Goal: Task Accomplishment & Management: Manage account settings

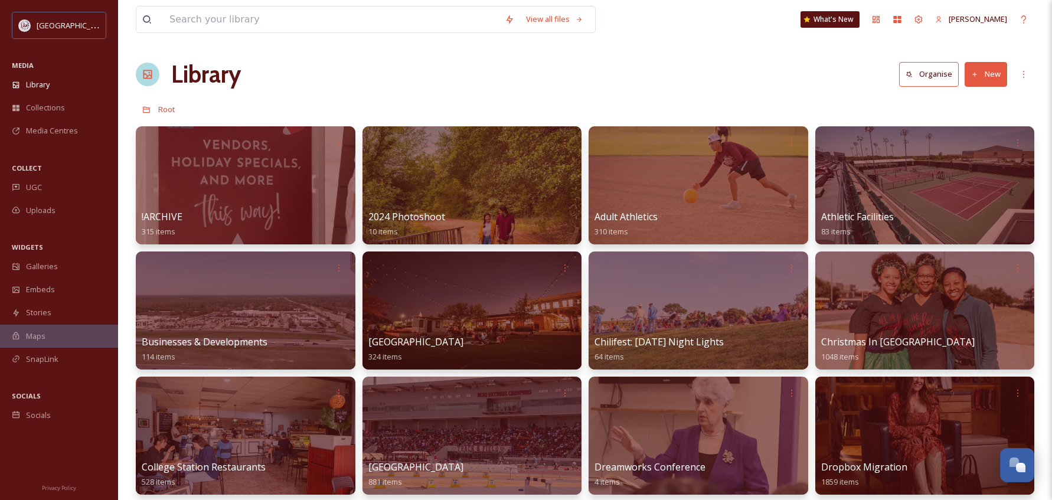
click at [971, 71] on icon at bounding box center [975, 75] width 8 height 8
click at [972, 141] on div "Folder" at bounding box center [973, 147] width 67 height 23
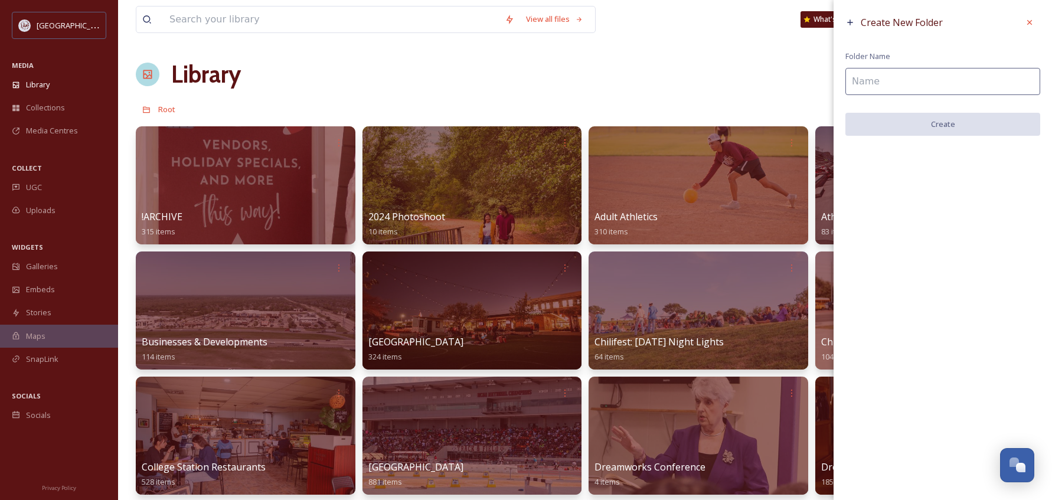
click at [899, 83] on input at bounding box center [943, 81] width 195 height 27
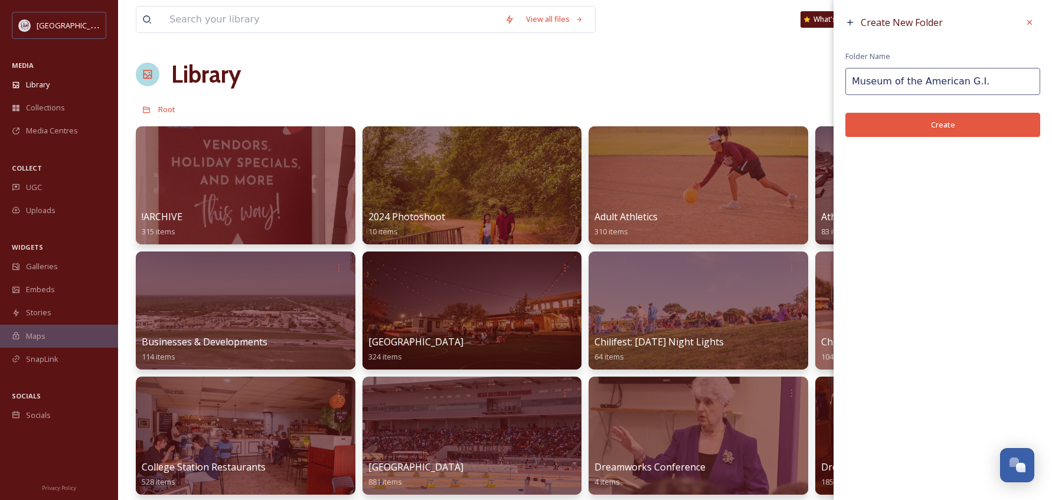
type input "Museum of the American G.I."
click at [931, 126] on button "Create" at bounding box center [943, 125] width 195 height 24
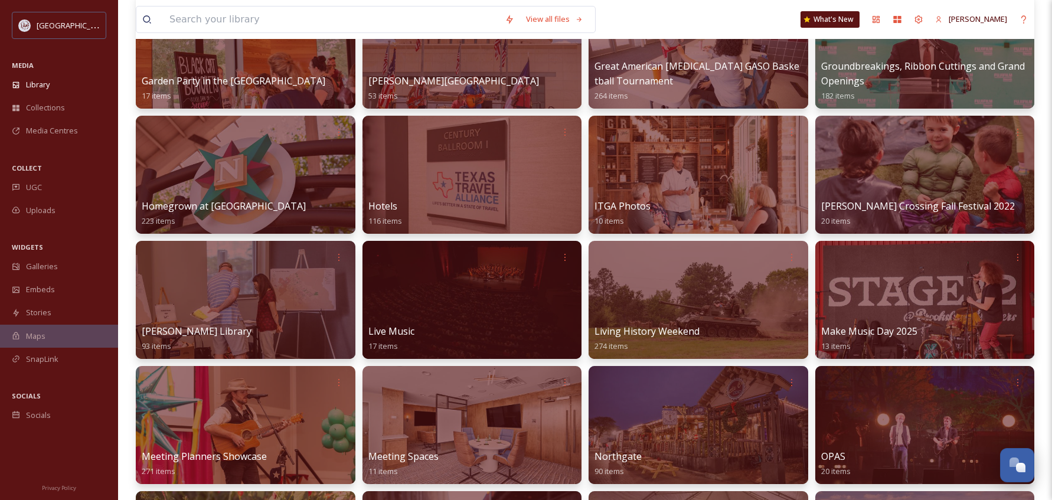
scroll to position [650, 0]
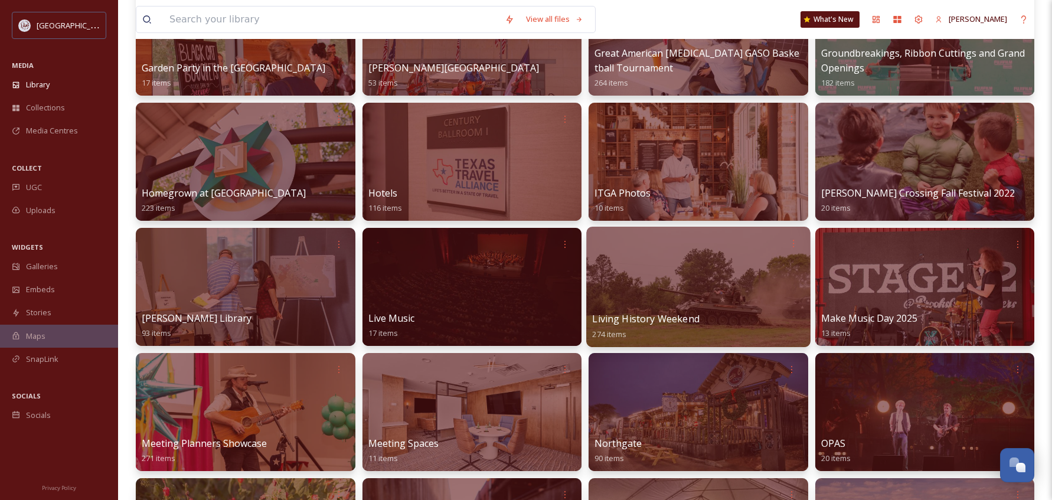
click at [715, 278] on div at bounding box center [698, 287] width 224 height 120
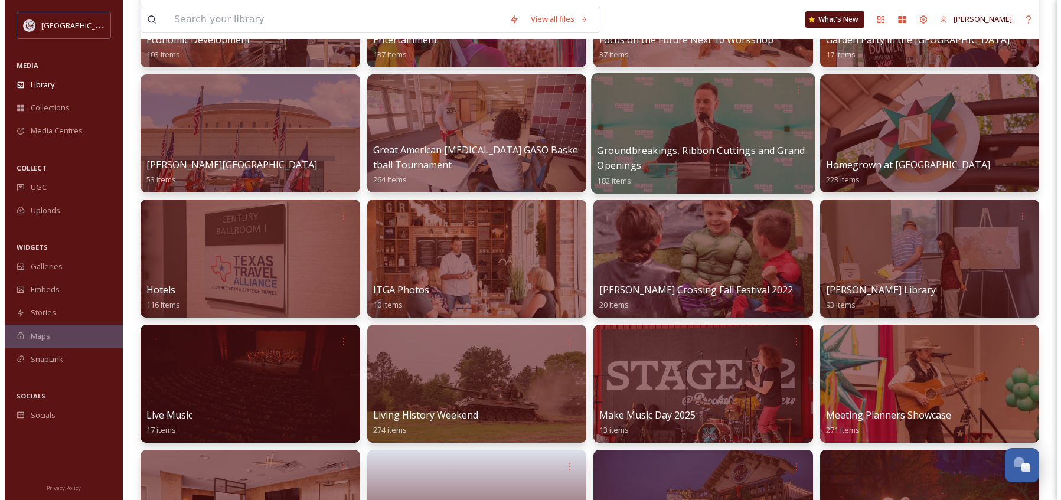
scroll to position [591, 0]
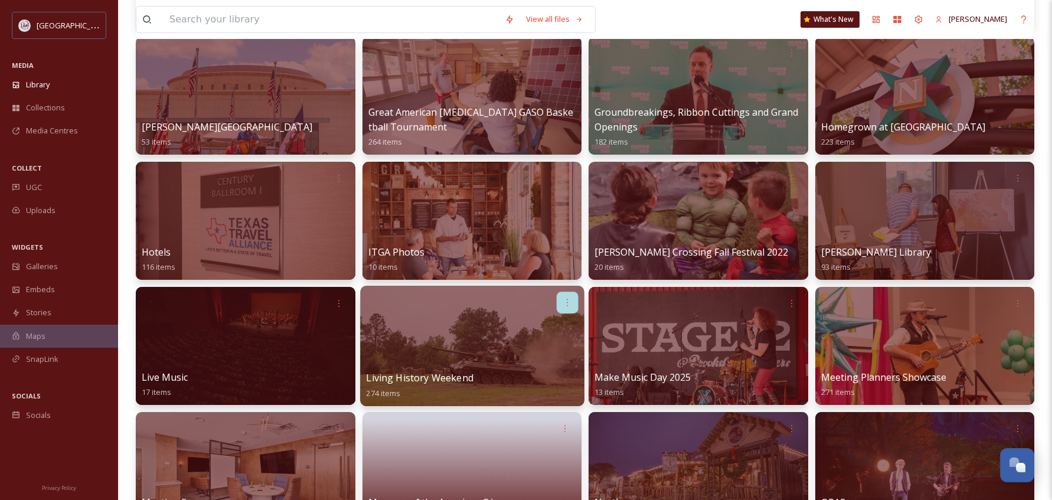
click at [570, 302] on icon at bounding box center [566, 302] width 9 height 9
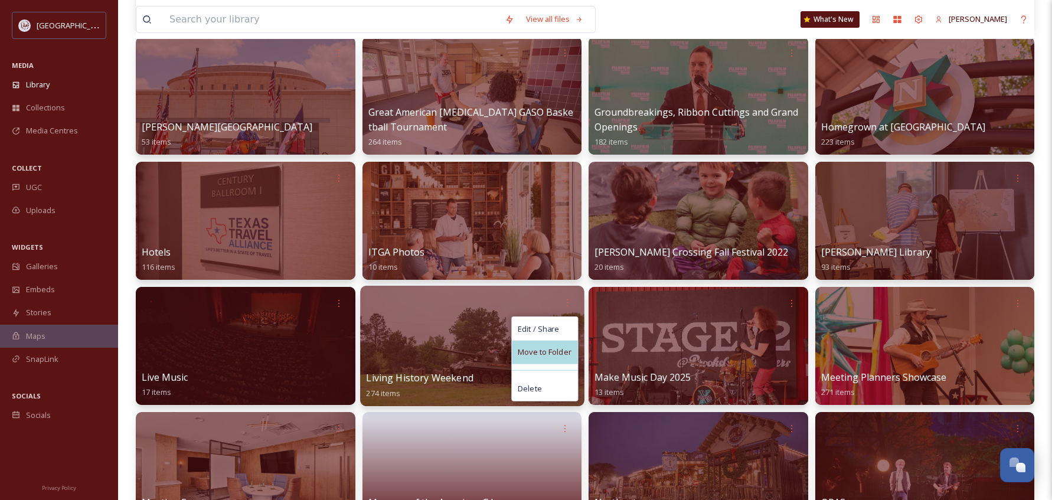
click at [560, 349] on span "Move to Folder" at bounding box center [545, 353] width 54 height 12
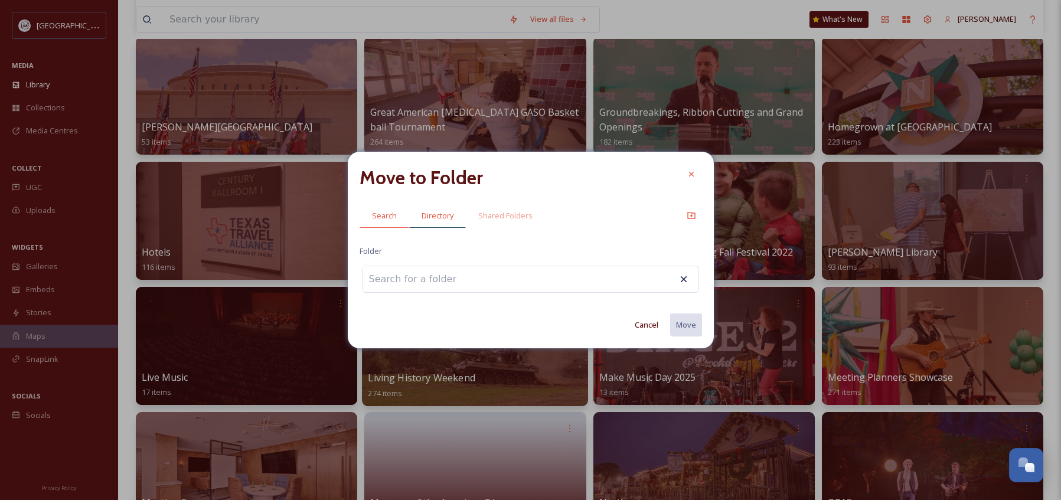
click at [429, 213] on span "Directory" at bounding box center [438, 215] width 32 height 11
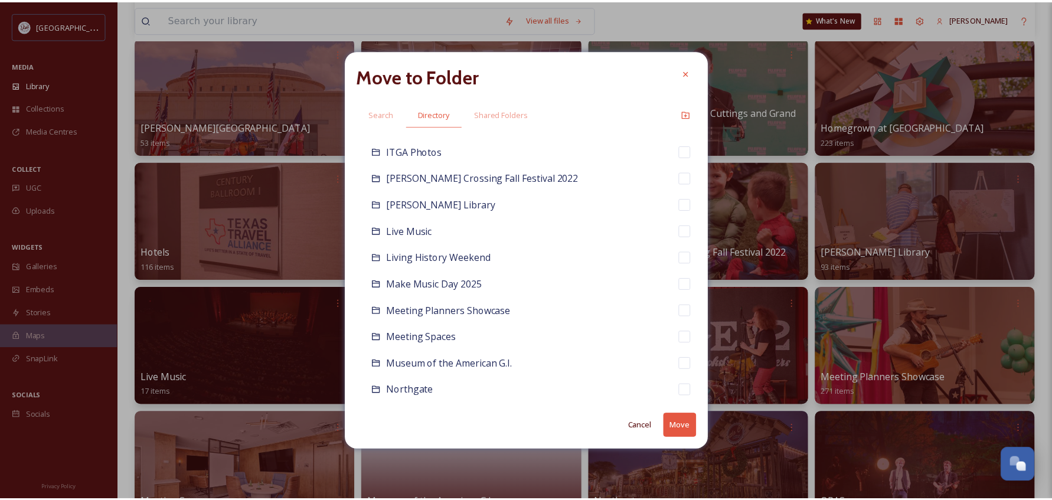
scroll to position [650, 0]
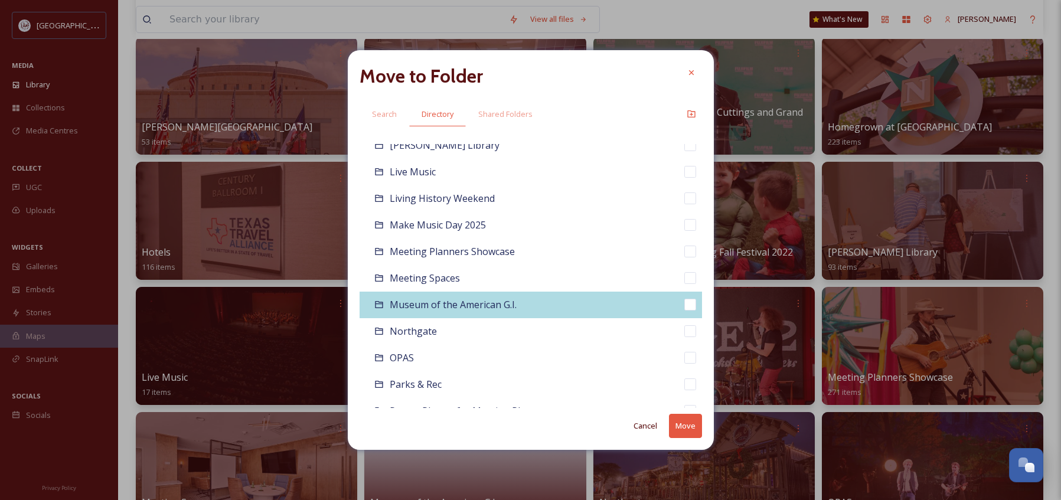
click at [684, 308] on input "checkbox" at bounding box center [690, 305] width 12 height 12
checkbox input "true"
checkbox input "false"
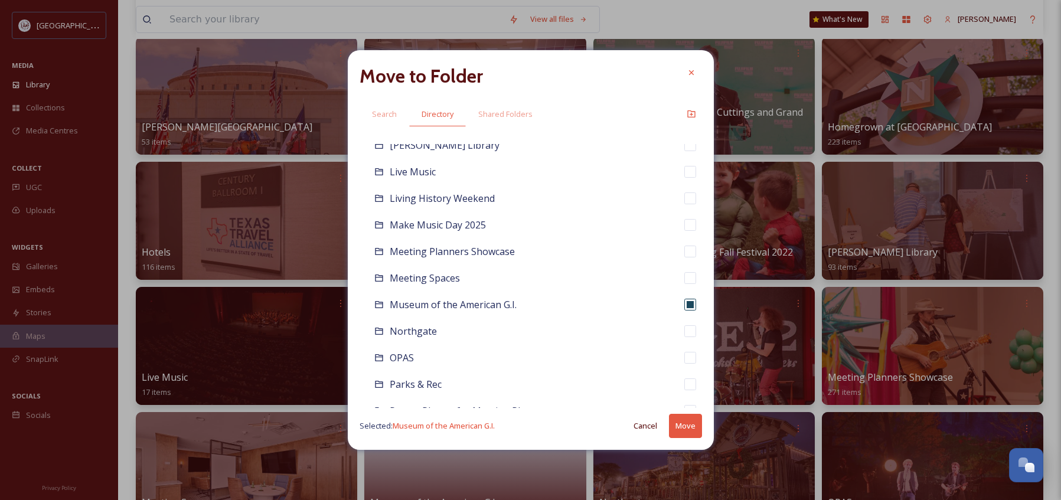
click at [679, 422] on button "Move" at bounding box center [685, 426] width 33 height 24
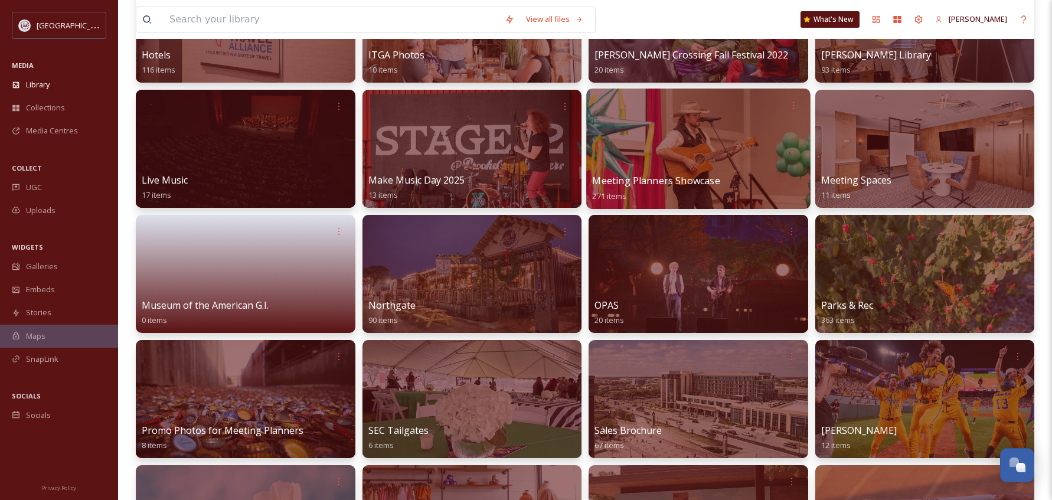
scroll to position [827, 0]
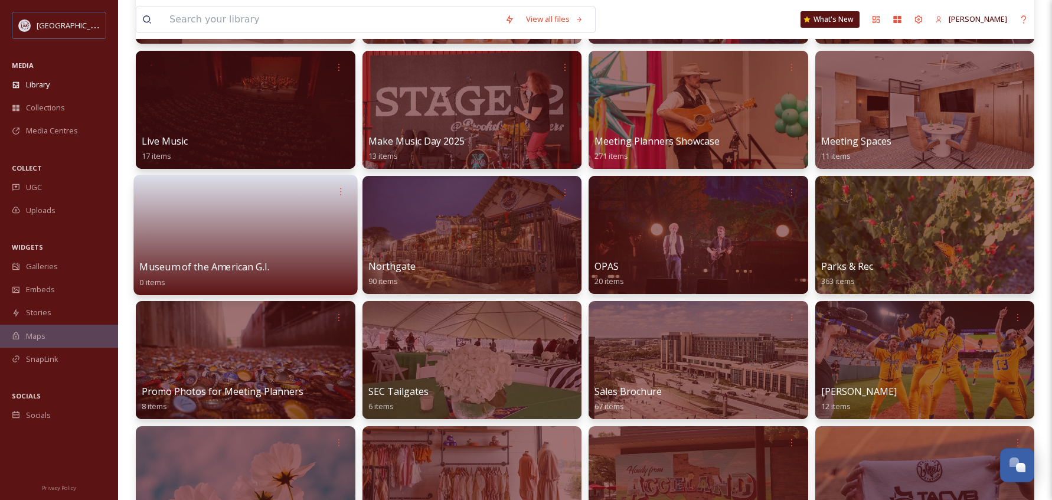
click at [288, 238] on link at bounding box center [245, 231] width 212 height 57
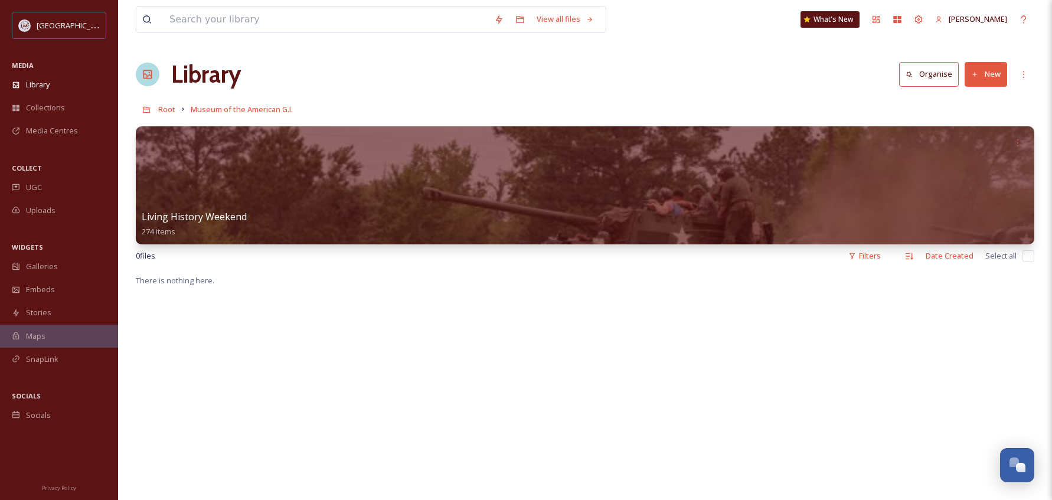
click at [197, 73] on h1 "Library" at bounding box center [206, 74] width 70 height 35
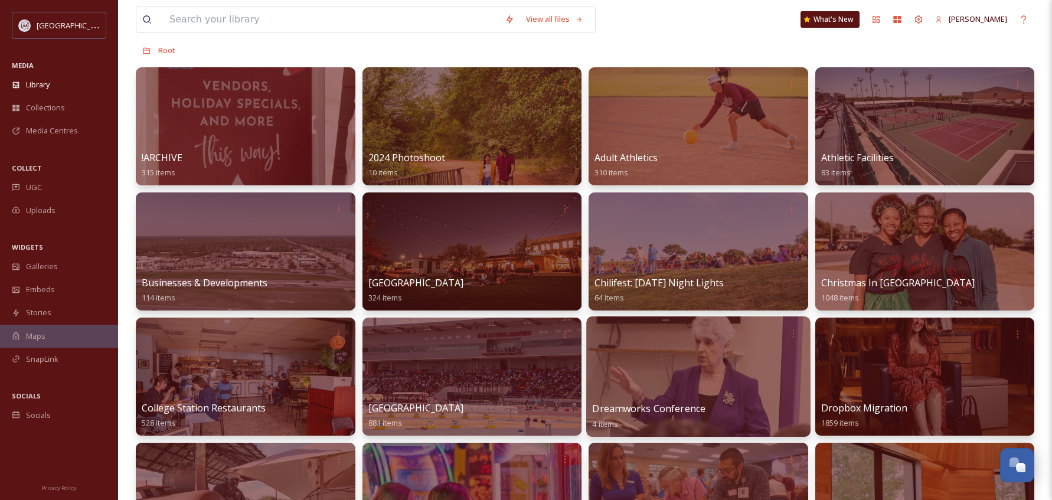
scroll to position [118, 0]
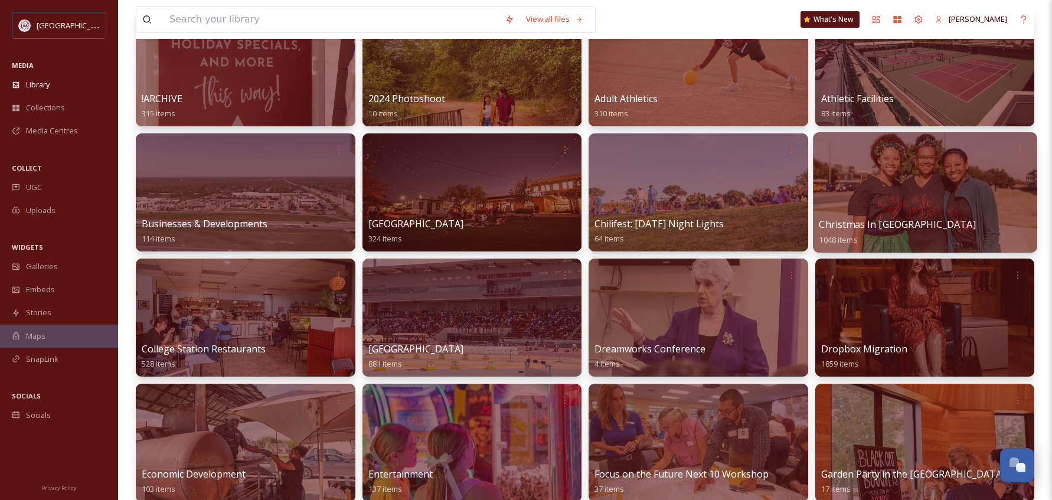
click at [893, 223] on span "Christmas In [GEOGRAPHIC_DATA]" at bounding box center [897, 224] width 156 height 13
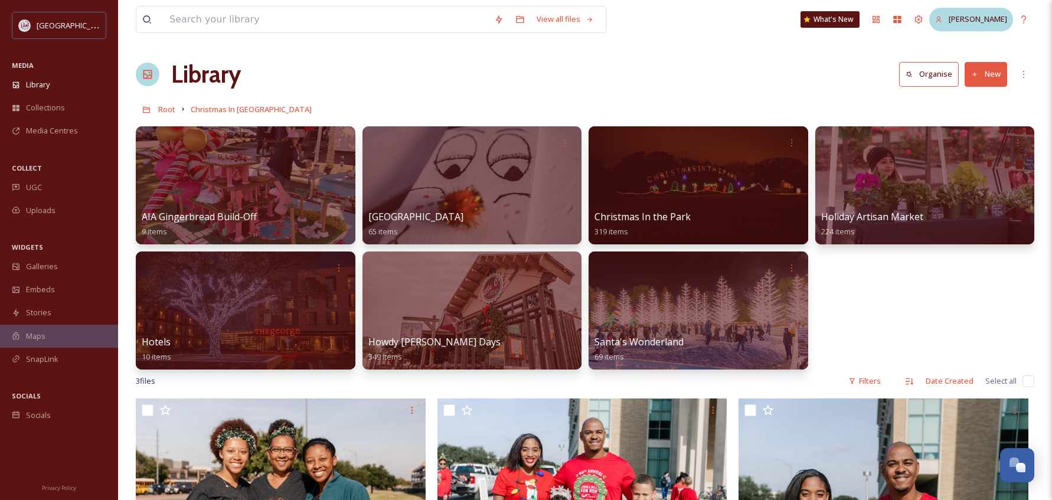
click at [996, 22] on span "[PERSON_NAME]" at bounding box center [978, 19] width 58 height 11
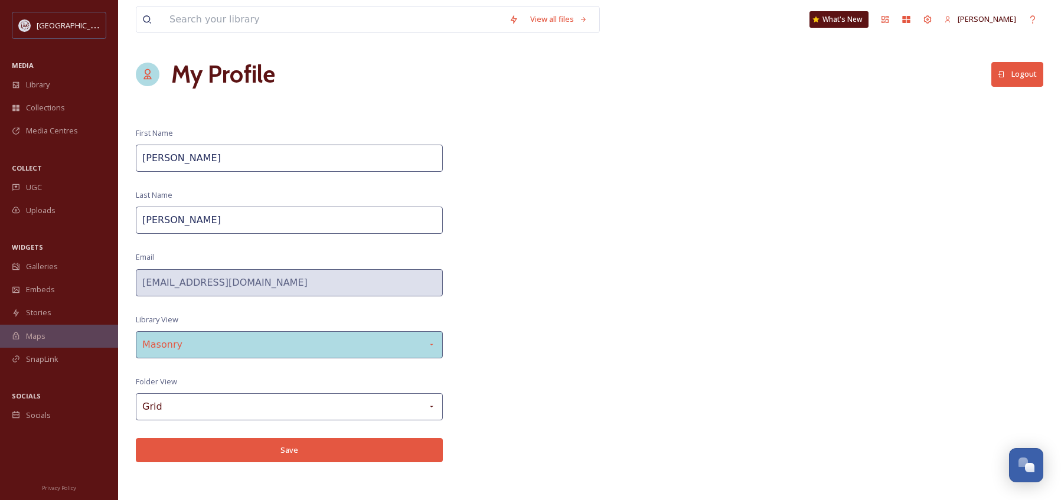
click at [223, 350] on div "Masonry" at bounding box center [289, 344] width 307 height 27
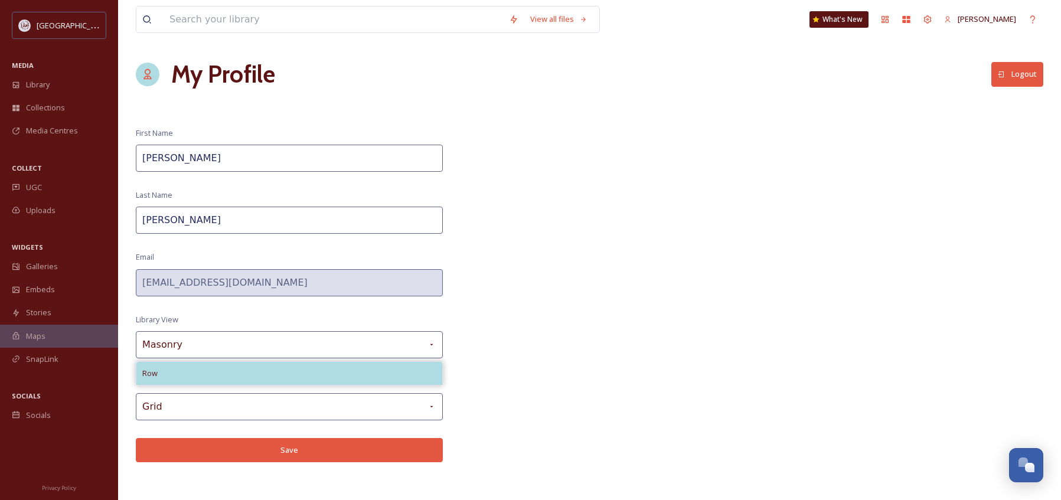
click at [197, 370] on div "Row" at bounding box center [289, 373] width 306 height 23
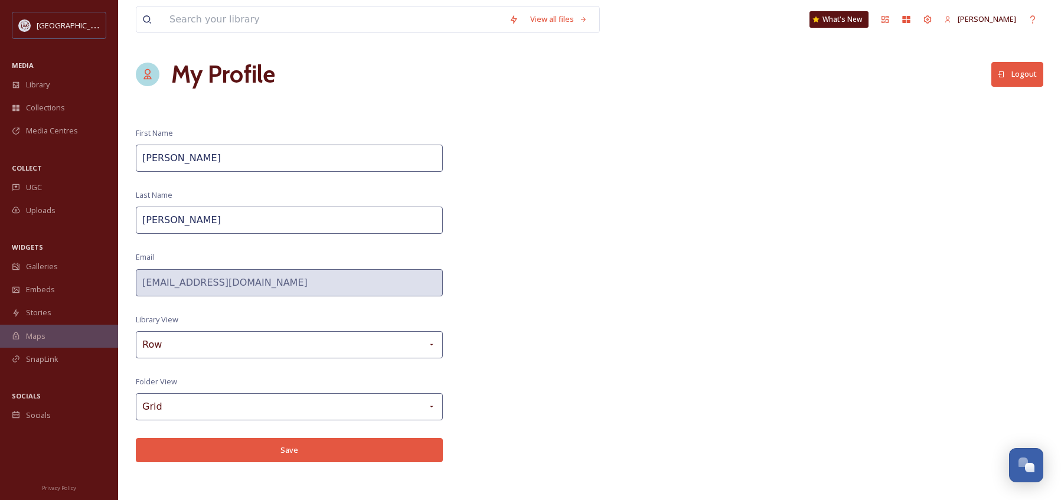
click at [276, 449] on button "Save" at bounding box center [289, 450] width 307 height 24
click at [40, 87] on span "Library" at bounding box center [38, 84] width 24 height 11
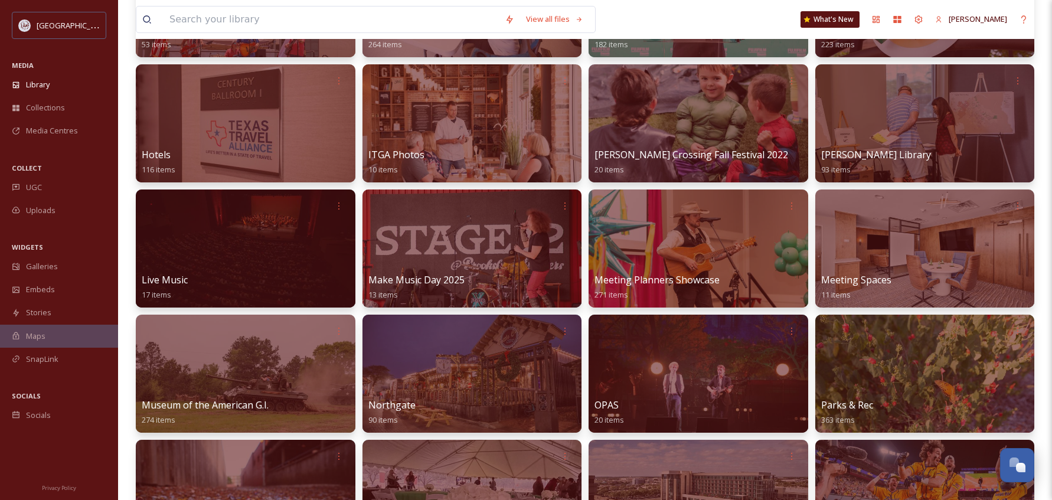
scroll to position [709, 0]
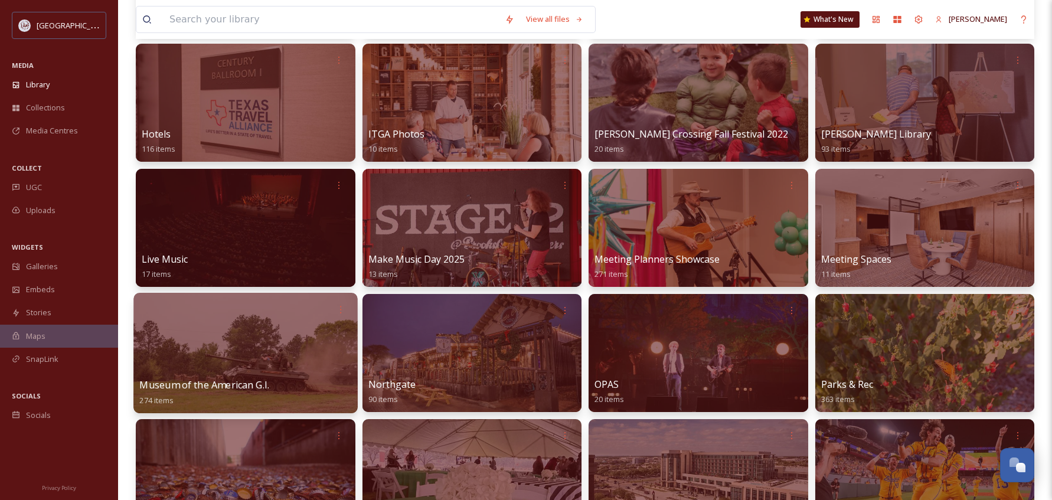
click at [311, 351] on div at bounding box center [245, 353] width 224 height 120
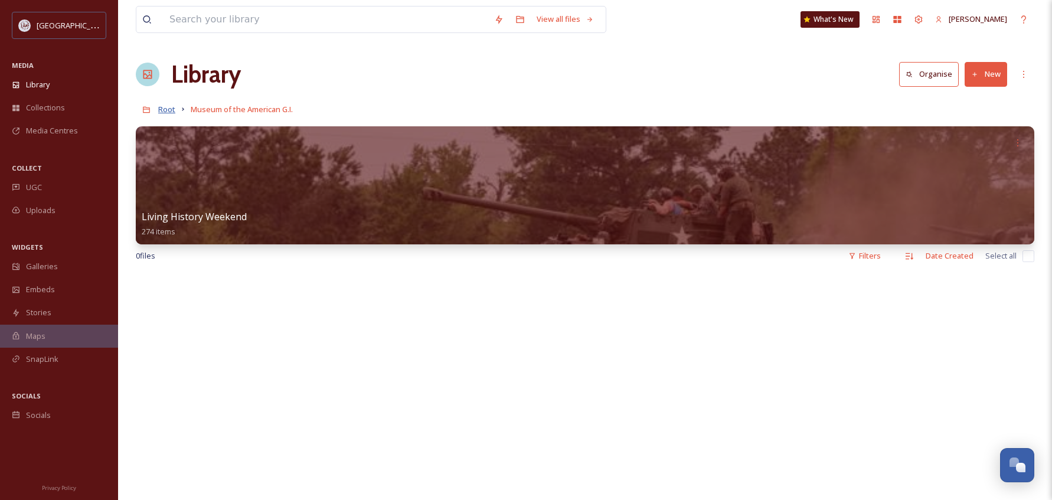
click at [168, 110] on span "Root" at bounding box center [166, 109] width 17 height 11
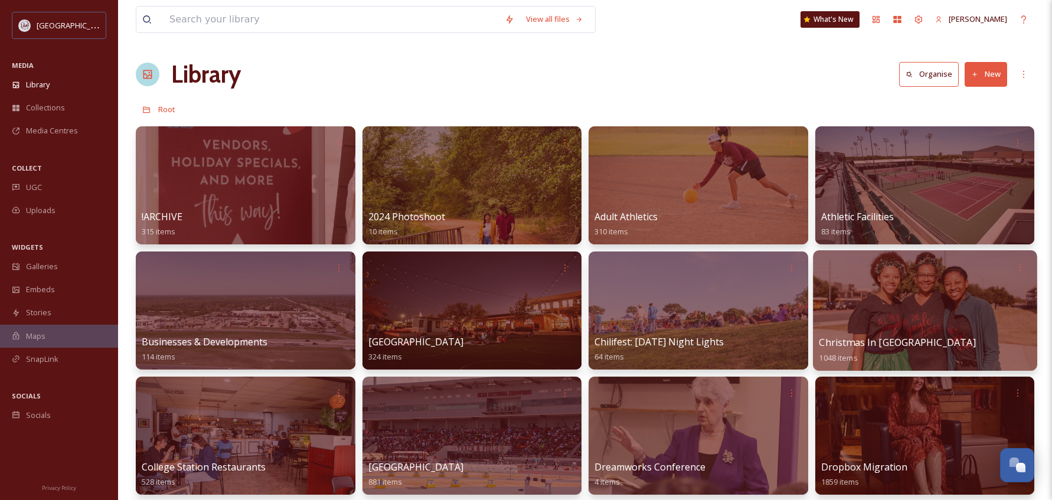
click at [910, 312] on div at bounding box center [925, 310] width 224 height 120
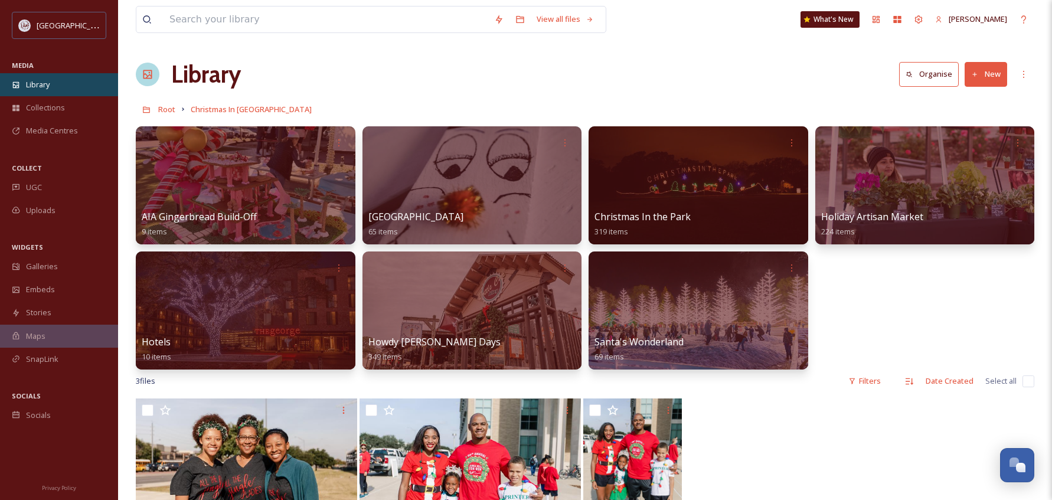
click at [33, 81] on span "Library" at bounding box center [38, 84] width 24 height 11
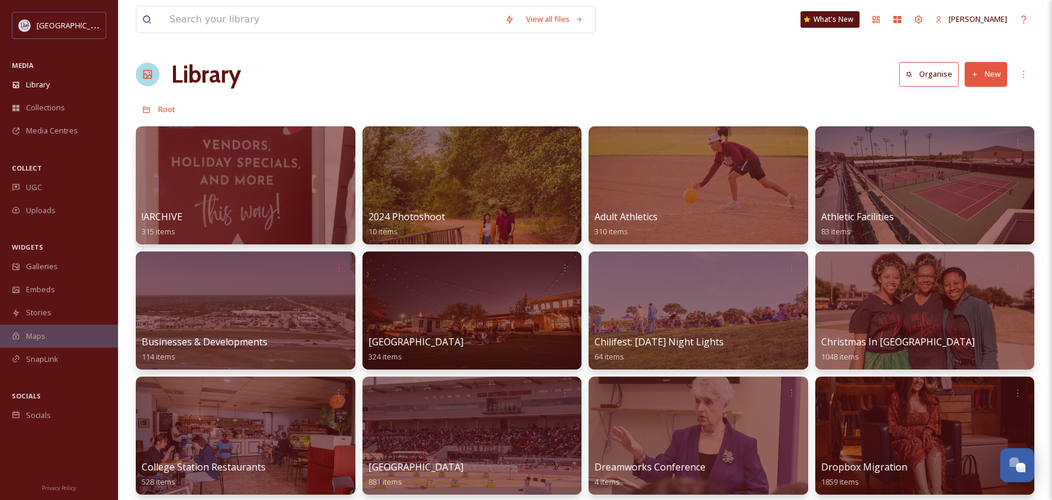
click at [934, 76] on button "Organise" at bounding box center [929, 74] width 60 height 24
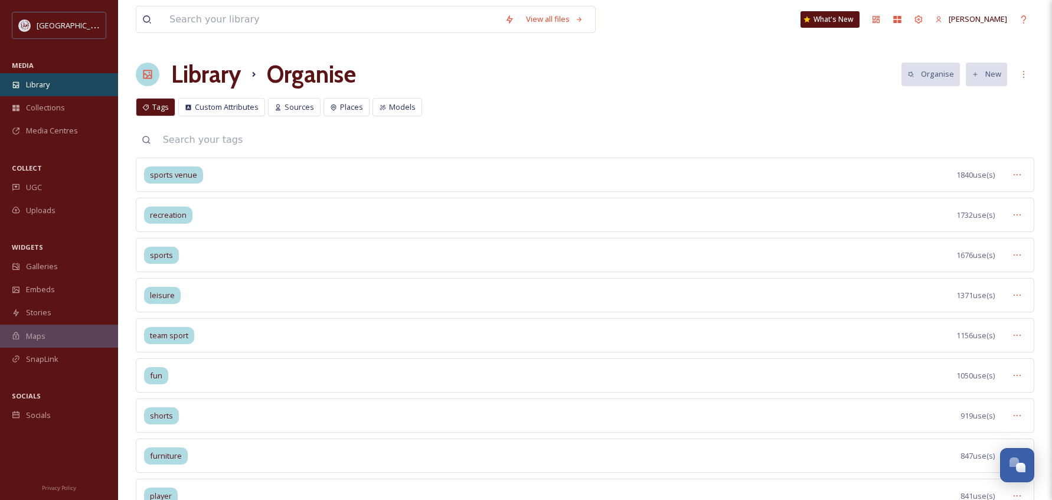
click at [46, 84] on span "Library" at bounding box center [38, 84] width 24 height 11
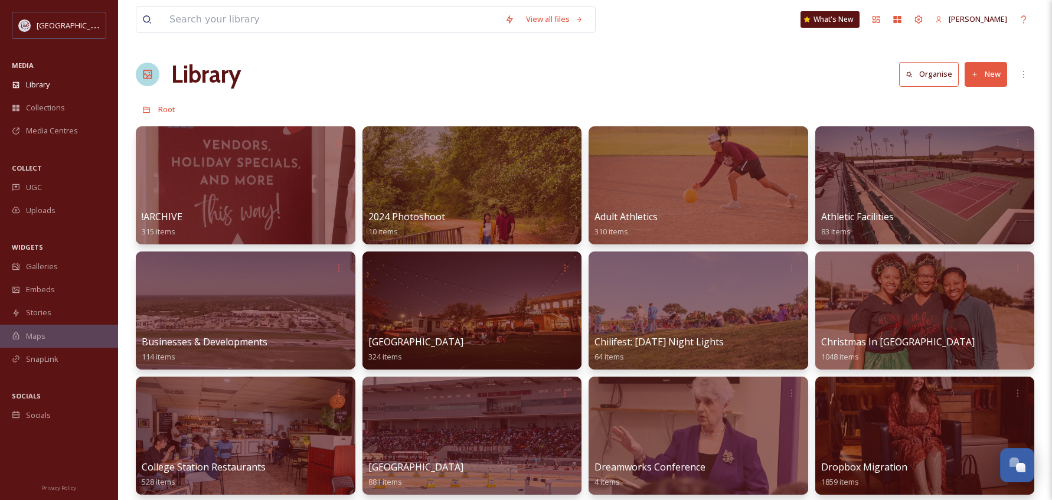
click at [985, 78] on button "New" at bounding box center [986, 74] width 43 height 24
click at [973, 147] on span "Folder" at bounding box center [972, 147] width 22 height 11
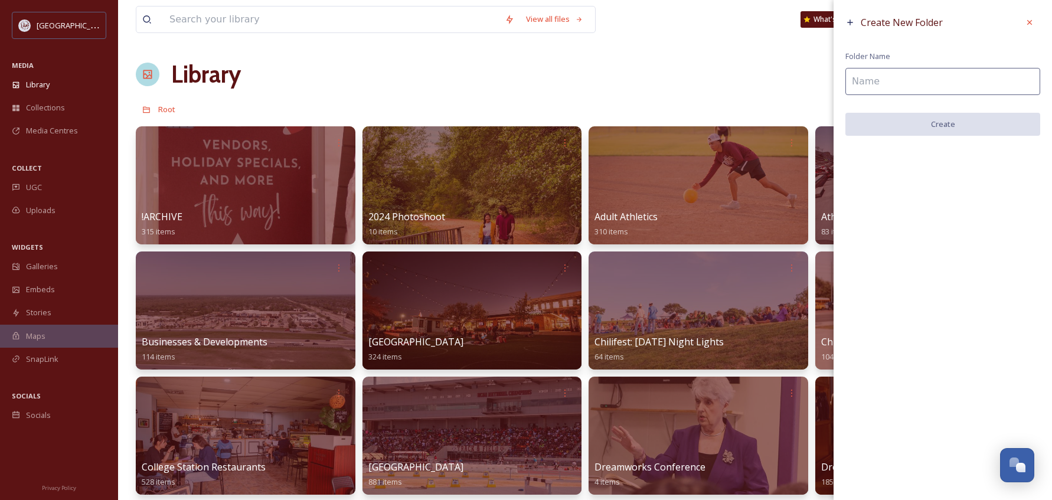
click at [901, 89] on input at bounding box center [943, 81] width 195 height 27
type input "Photos"
click at [960, 126] on button "Create" at bounding box center [943, 125] width 195 height 24
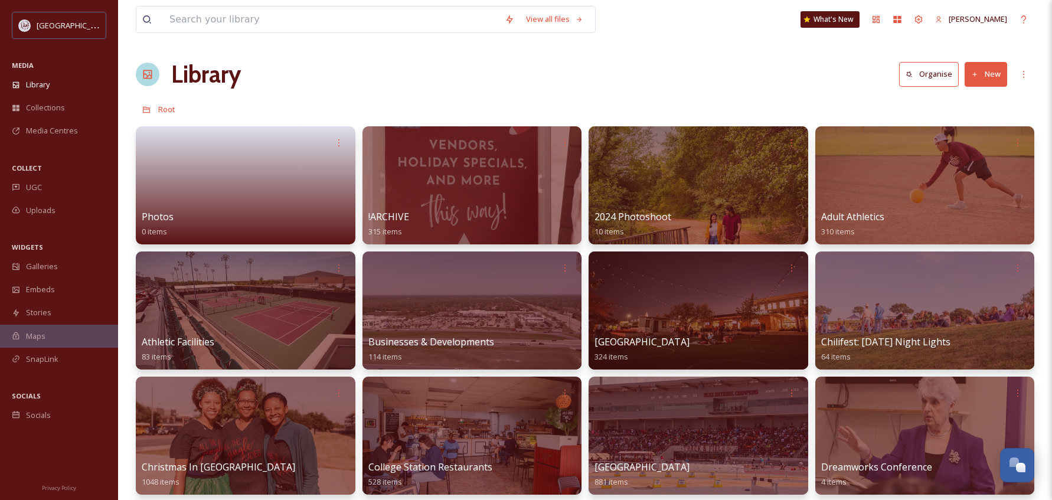
click at [994, 75] on button "New" at bounding box center [986, 74] width 43 height 24
click at [970, 148] on span "Folder" at bounding box center [972, 147] width 22 height 11
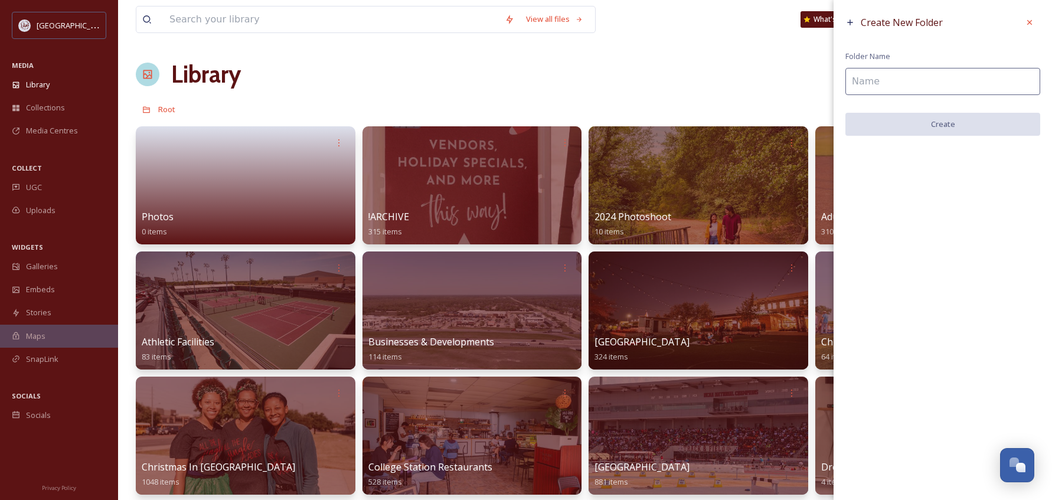
click at [933, 86] on input at bounding box center [943, 81] width 195 height 27
type input "Video"
click at [935, 129] on button "Create" at bounding box center [943, 125] width 195 height 24
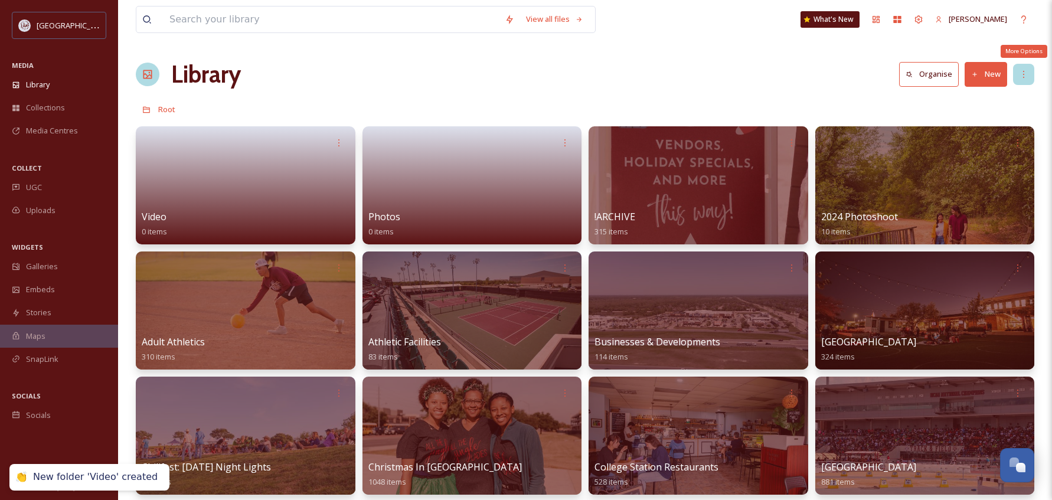
click at [1023, 76] on icon at bounding box center [1023, 74] width 9 height 9
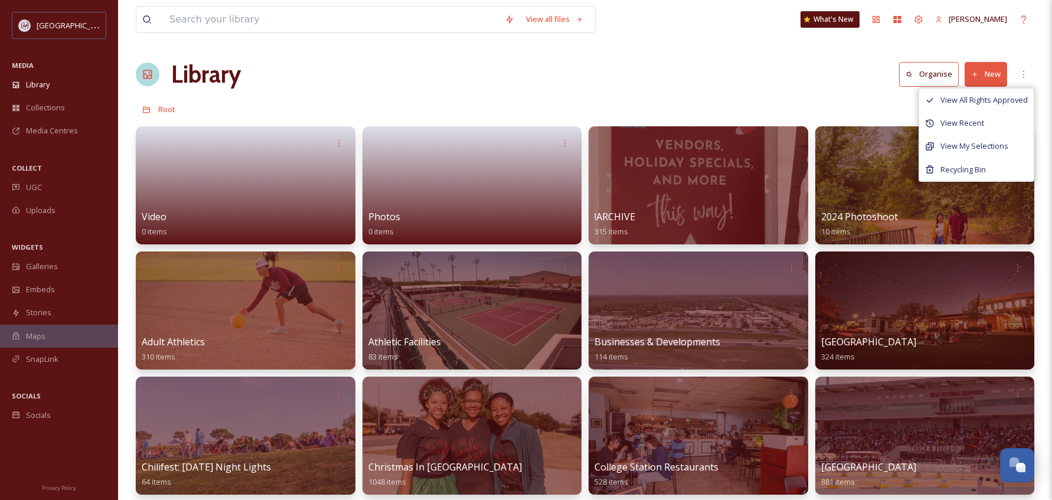
click at [993, 75] on button "New" at bounding box center [986, 74] width 43 height 24
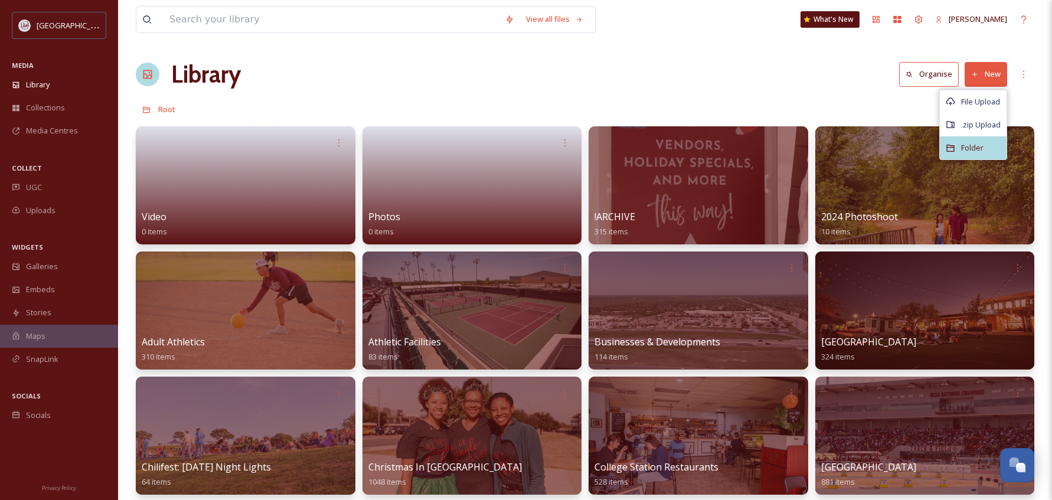
click at [974, 145] on span "Folder" at bounding box center [972, 147] width 22 height 11
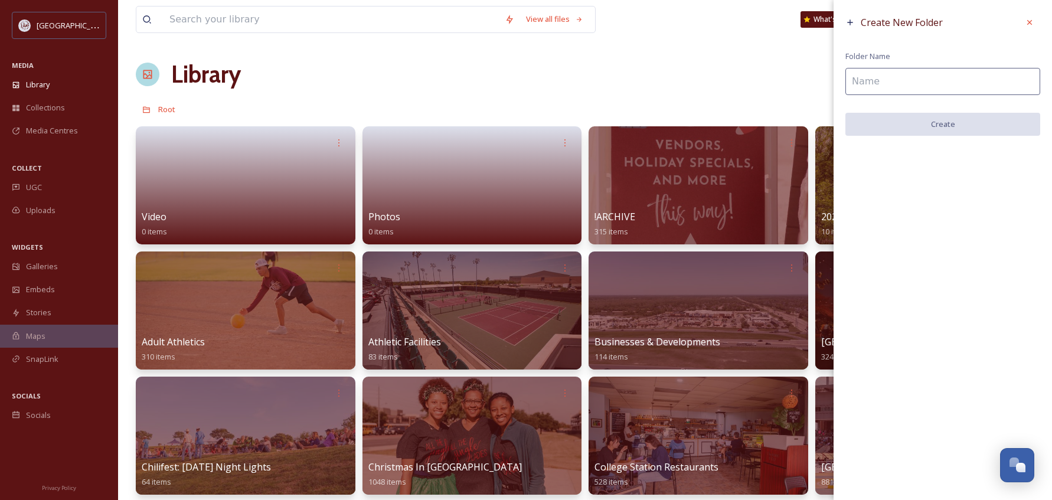
click at [892, 82] on input at bounding box center [943, 81] width 195 height 27
type input "L"
type input "Branding"
click at [936, 123] on button "Create" at bounding box center [943, 125] width 195 height 24
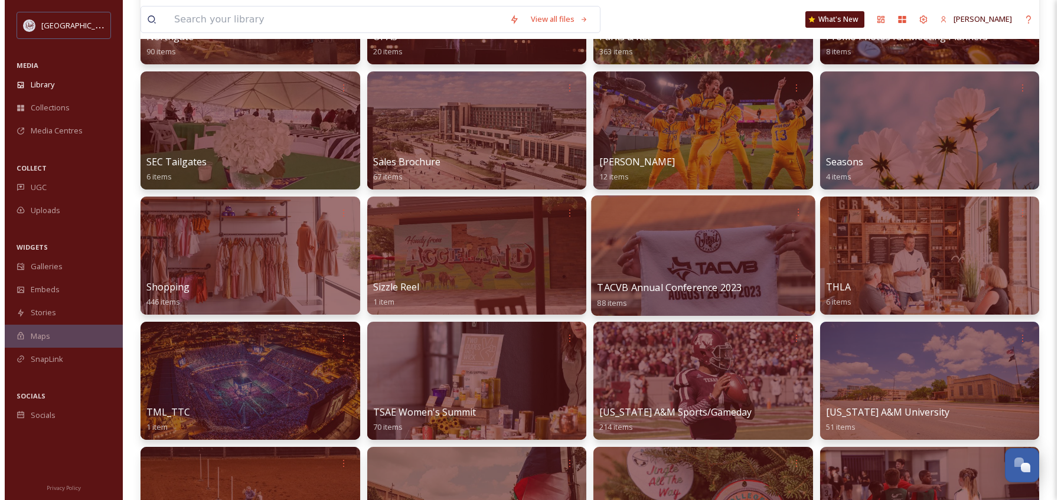
scroll to position [1181, 0]
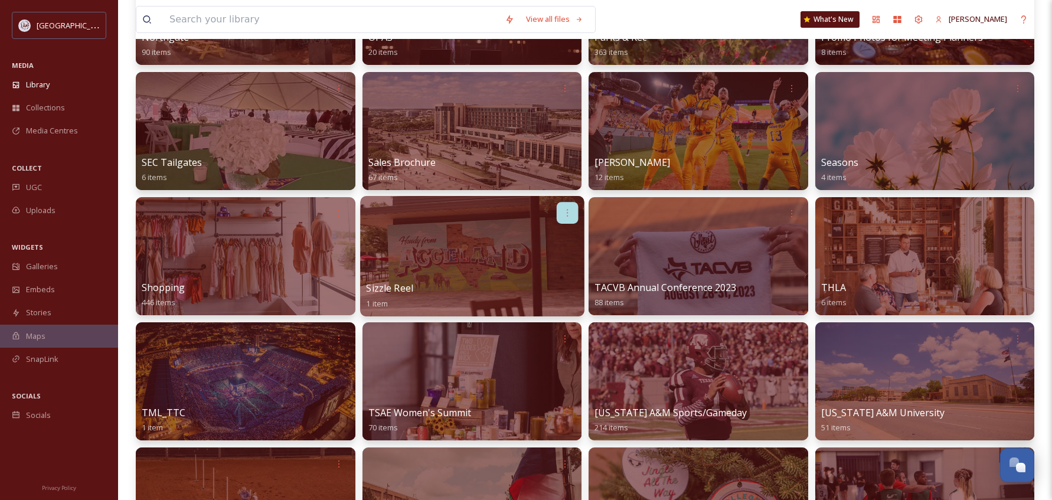
click at [575, 215] on div at bounding box center [567, 213] width 22 height 22
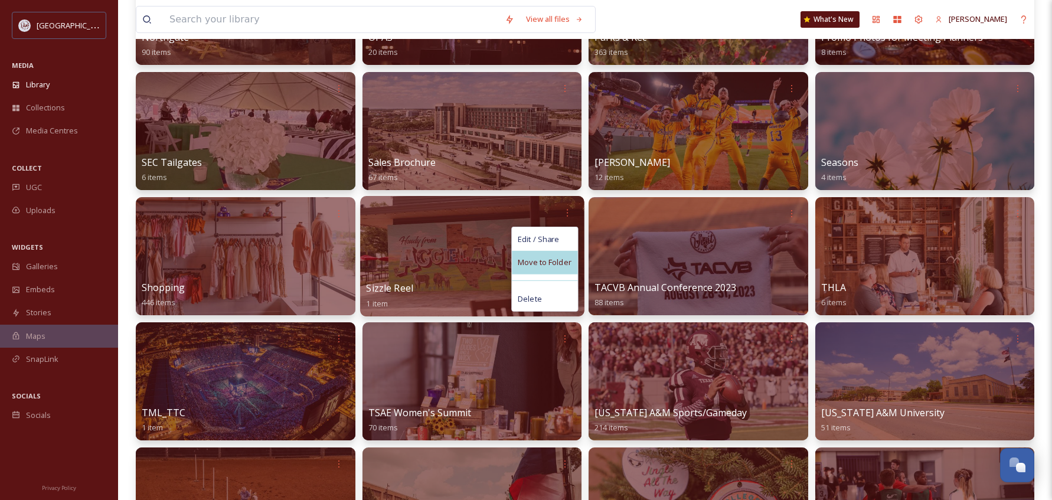
click at [560, 260] on span "Move to Folder" at bounding box center [545, 263] width 54 height 12
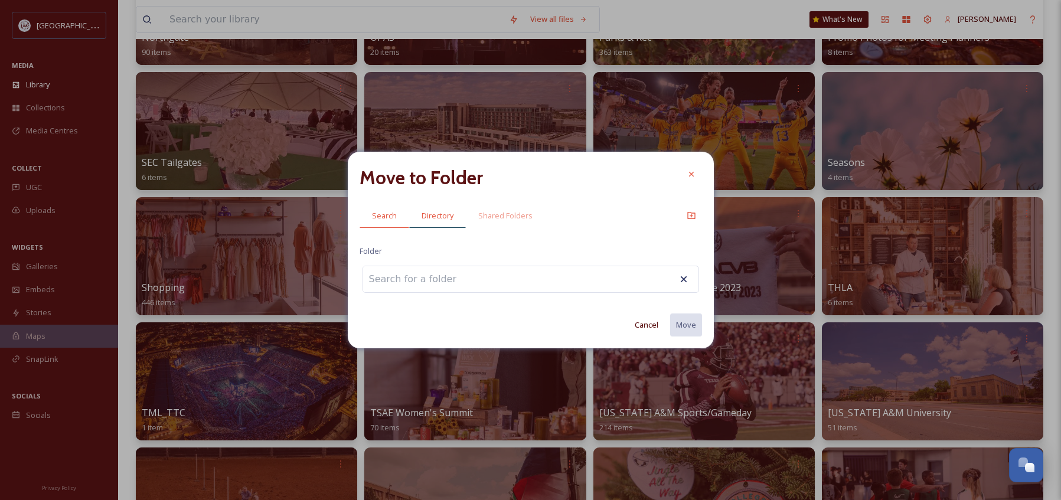
click at [433, 214] on span "Directory" at bounding box center [438, 215] width 32 height 11
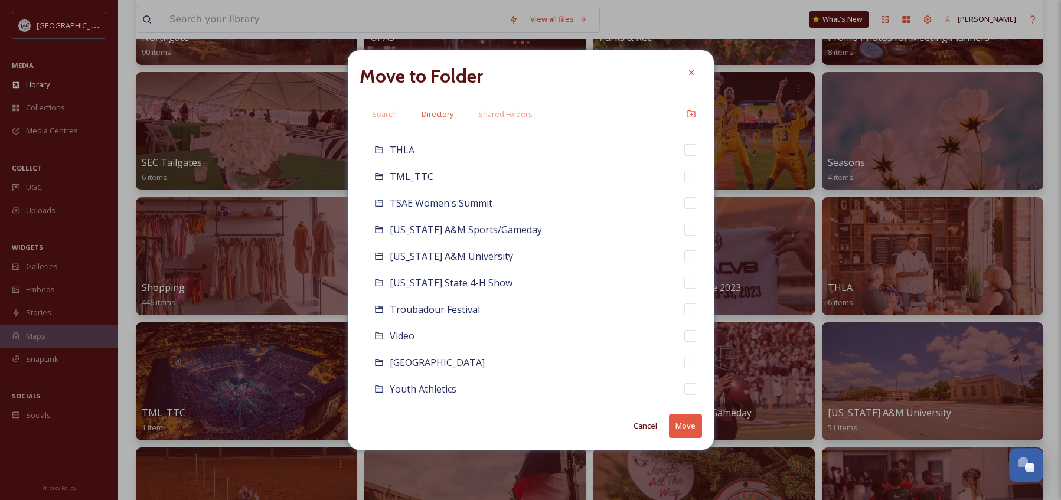
scroll to position [1174, 0]
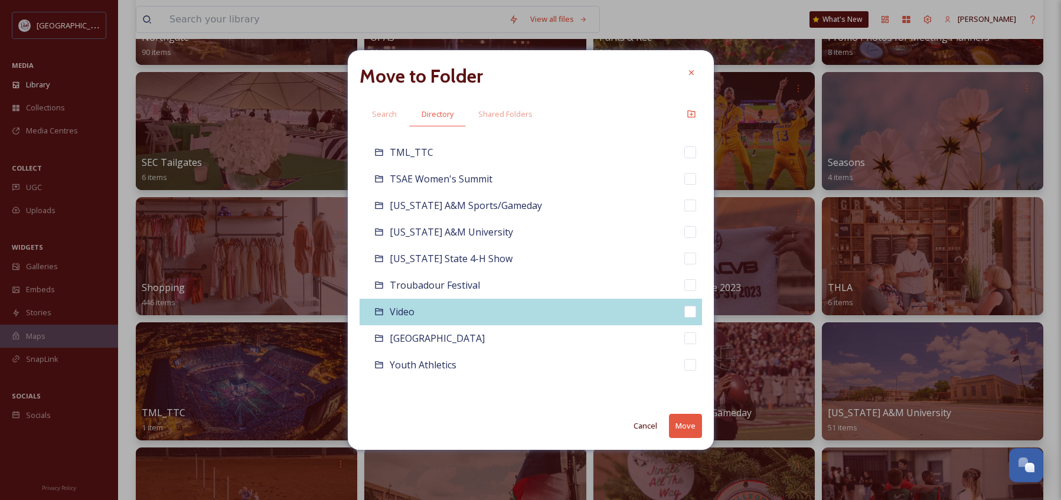
click at [674, 311] on div "Video" at bounding box center [531, 312] width 342 height 27
checkbox input "false"
checkbox input "true"
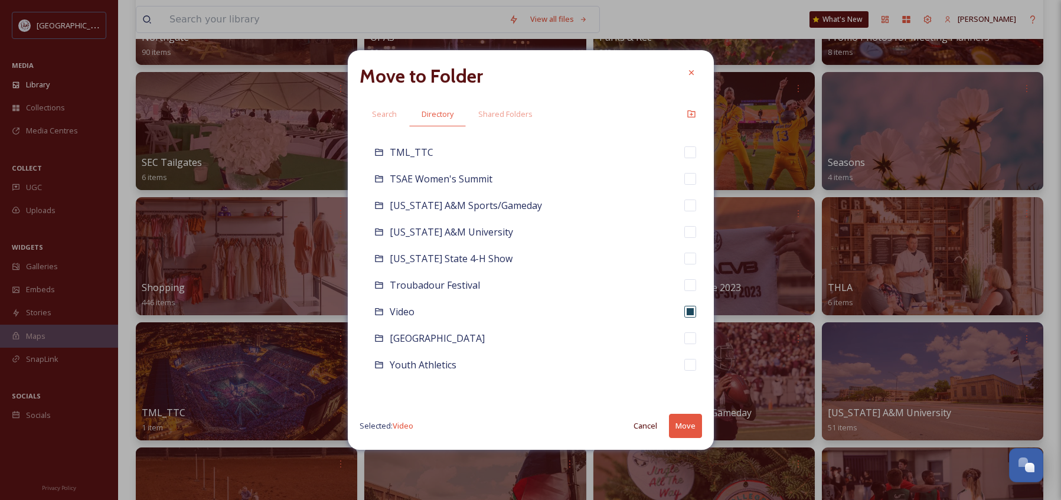
click at [679, 421] on button "Move" at bounding box center [685, 426] width 33 height 24
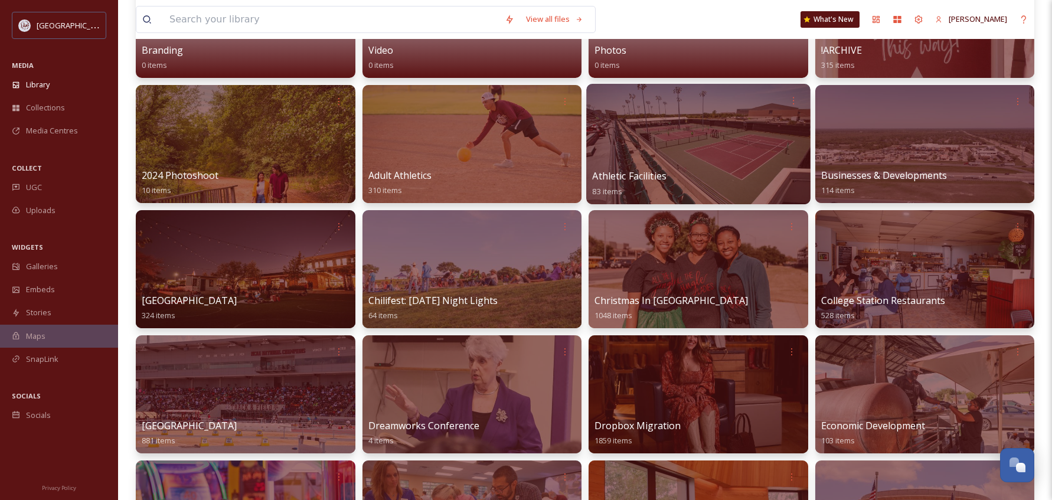
scroll to position [0, 0]
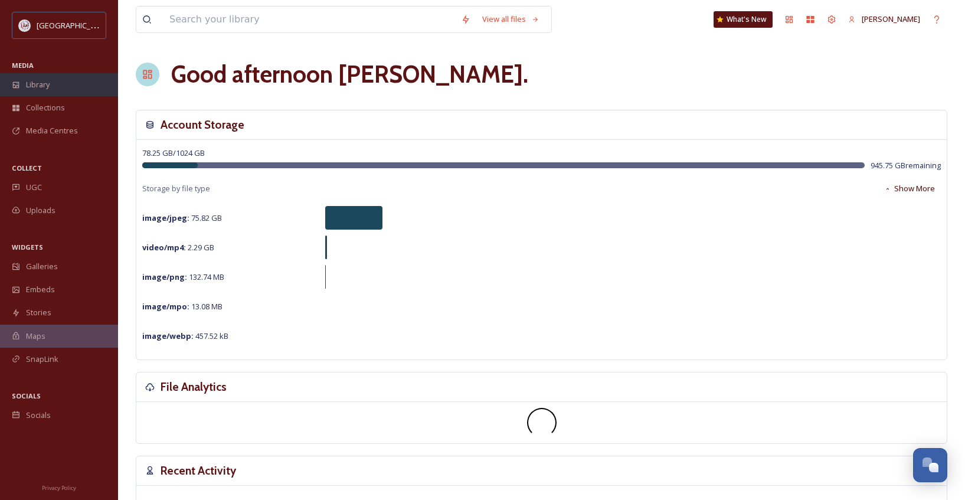
click at [39, 81] on span "Library" at bounding box center [38, 84] width 24 height 11
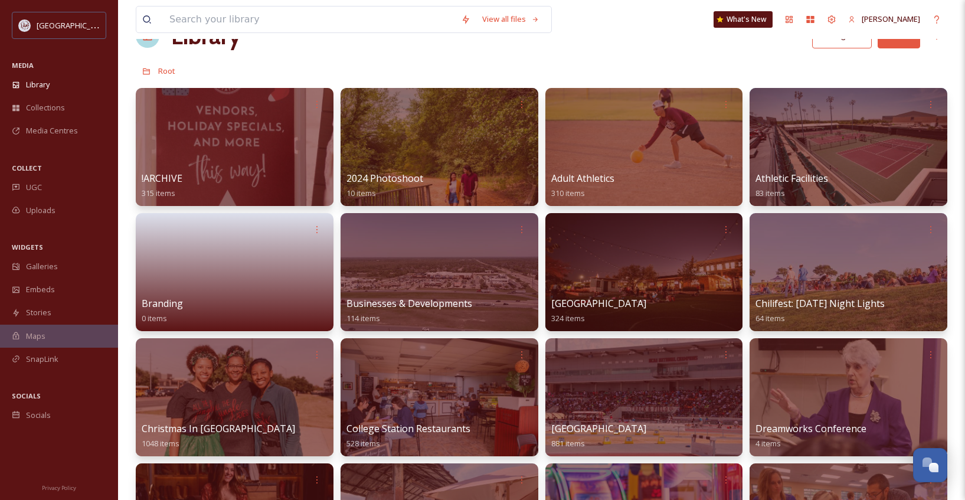
scroll to position [59, 0]
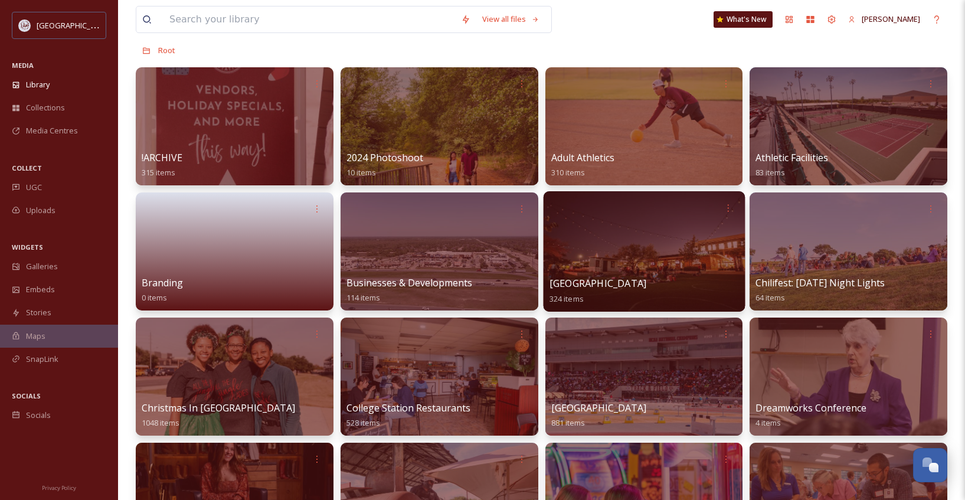
click at [620, 260] on div at bounding box center [643, 251] width 201 height 120
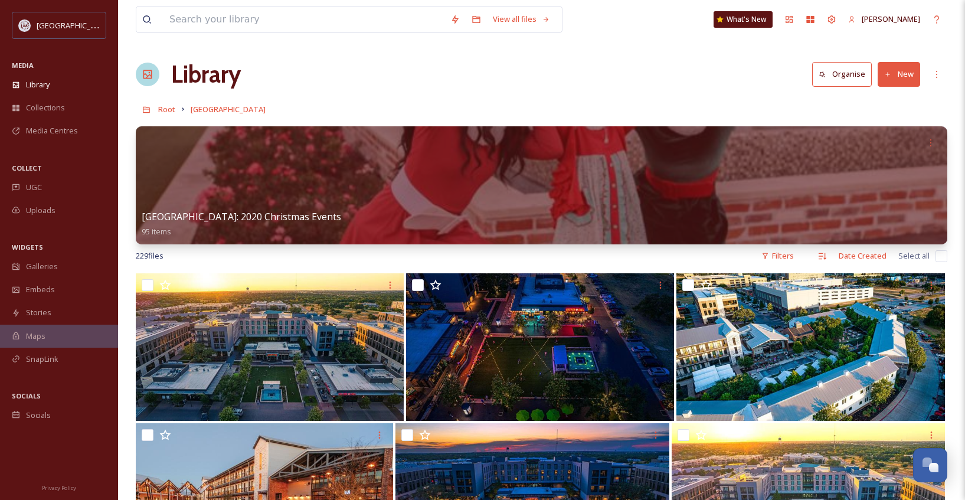
click at [909, 79] on button "New" at bounding box center [899, 74] width 43 height 24
click at [888, 102] on span "File Upload" at bounding box center [894, 101] width 39 height 11
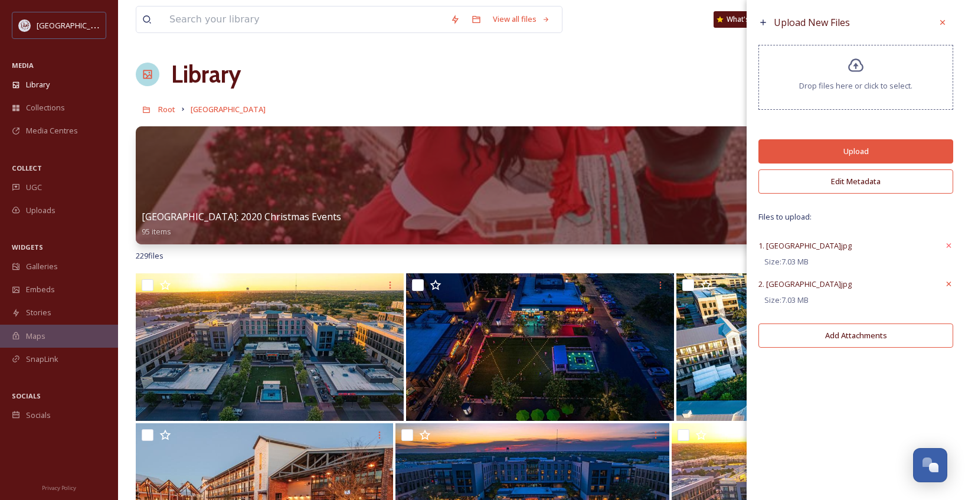
click at [952, 282] on icon at bounding box center [949, 283] width 9 height 9
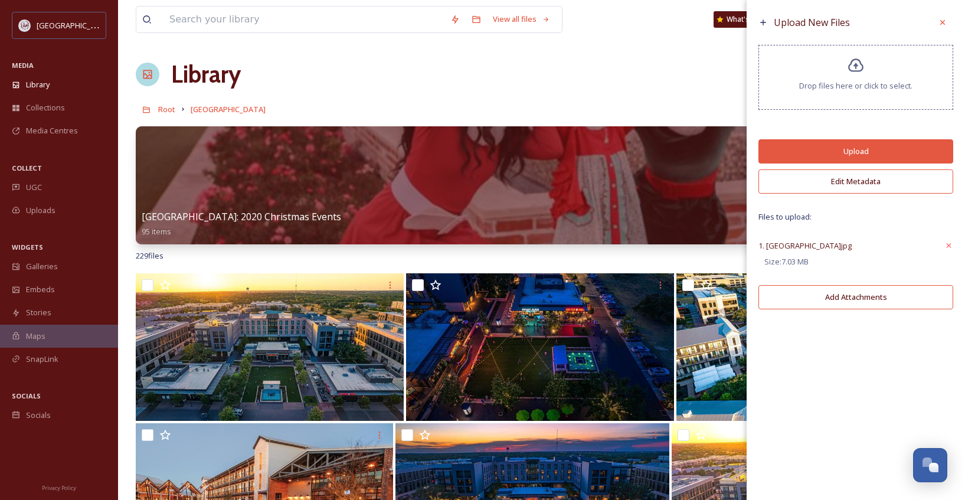
click at [852, 299] on button "Add Attachments" at bounding box center [856, 297] width 195 height 24
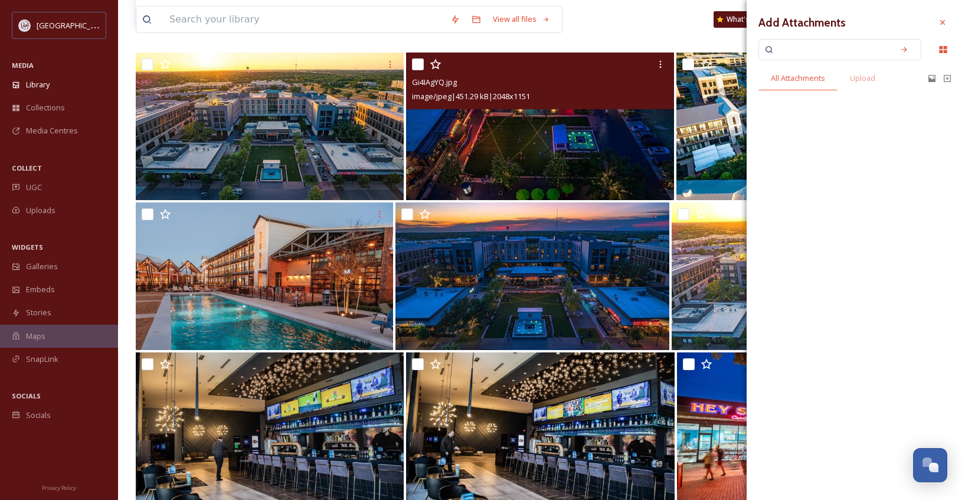
scroll to position [236, 0]
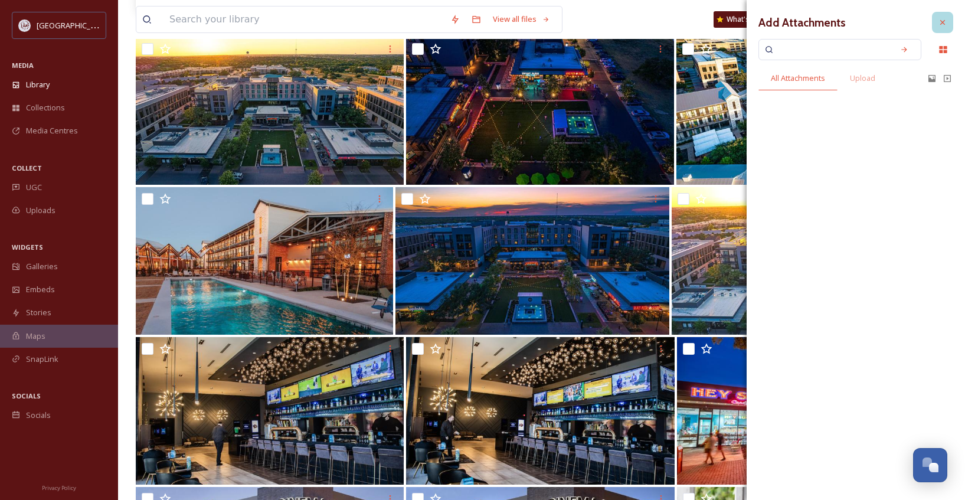
click at [945, 26] on icon at bounding box center [942, 22] width 9 height 9
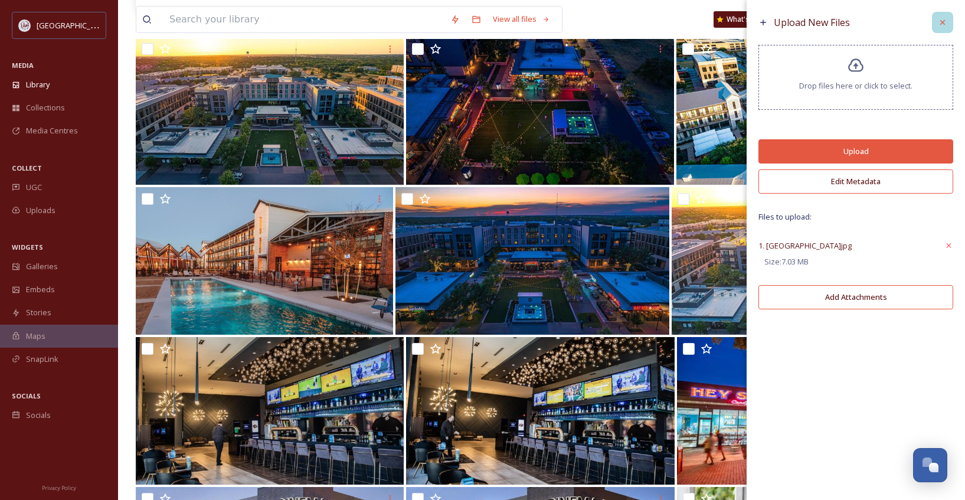
click at [938, 22] on icon at bounding box center [942, 22] width 9 height 9
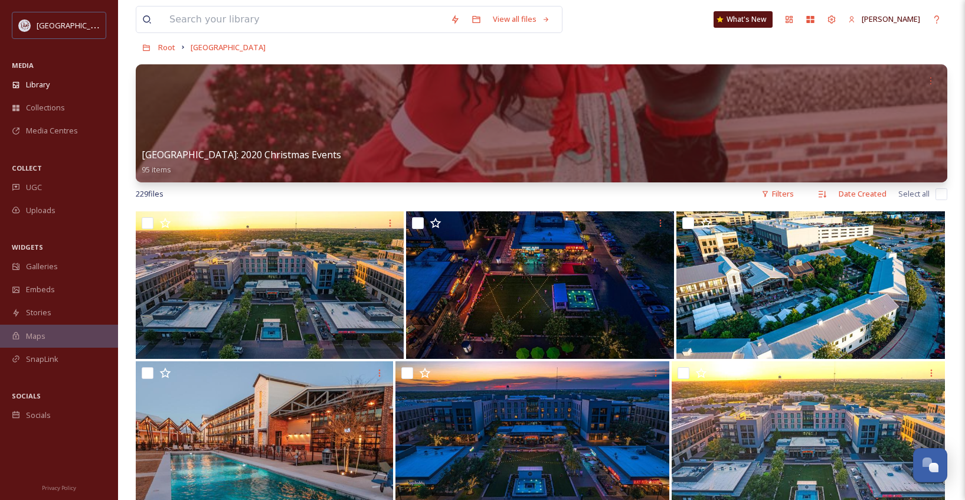
scroll to position [0, 0]
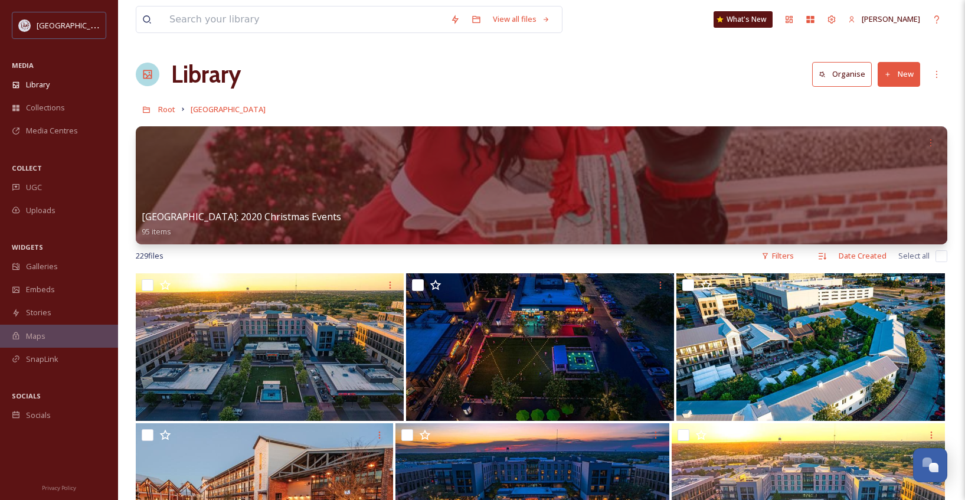
click at [909, 77] on button "New" at bounding box center [899, 74] width 43 height 24
click at [898, 101] on span "File Upload" at bounding box center [894, 101] width 39 height 11
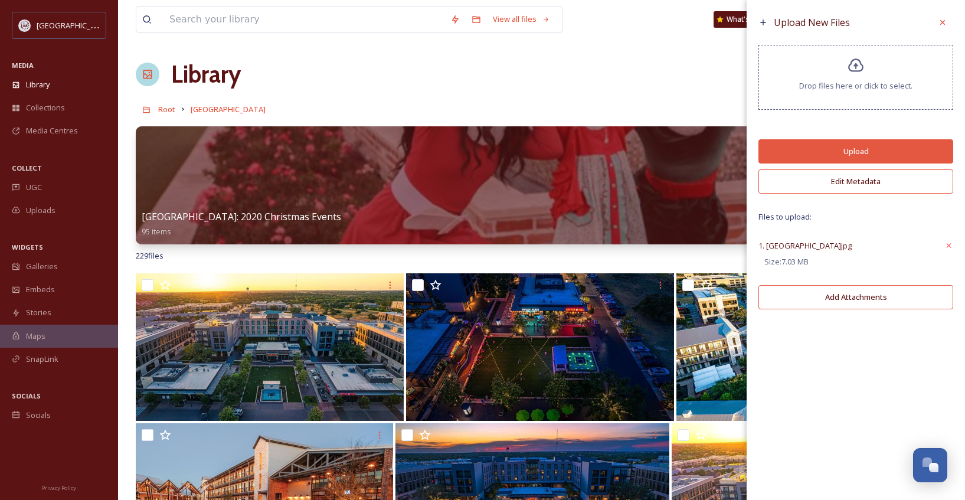
click at [859, 148] on button "Upload" at bounding box center [856, 151] width 195 height 24
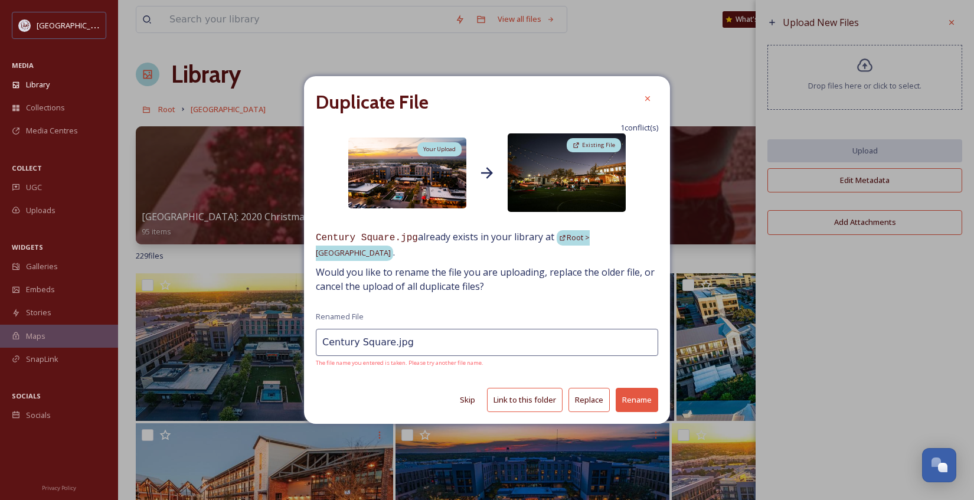
click at [384, 335] on input "Century Square.jpg" at bounding box center [487, 342] width 342 height 27
type input "Century Square2.jpg"
click at [629, 392] on button "Rename" at bounding box center [637, 400] width 43 height 24
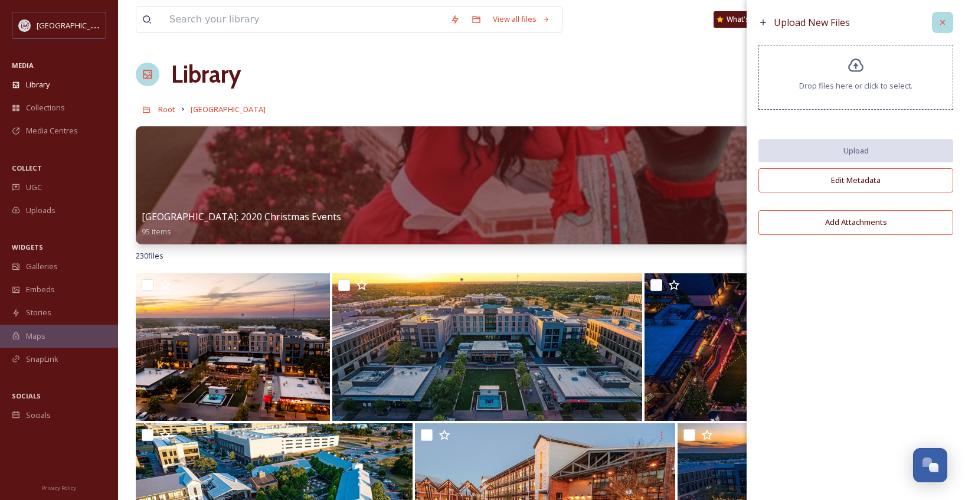
click at [942, 19] on icon at bounding box center [942, 22] width 9 height 9
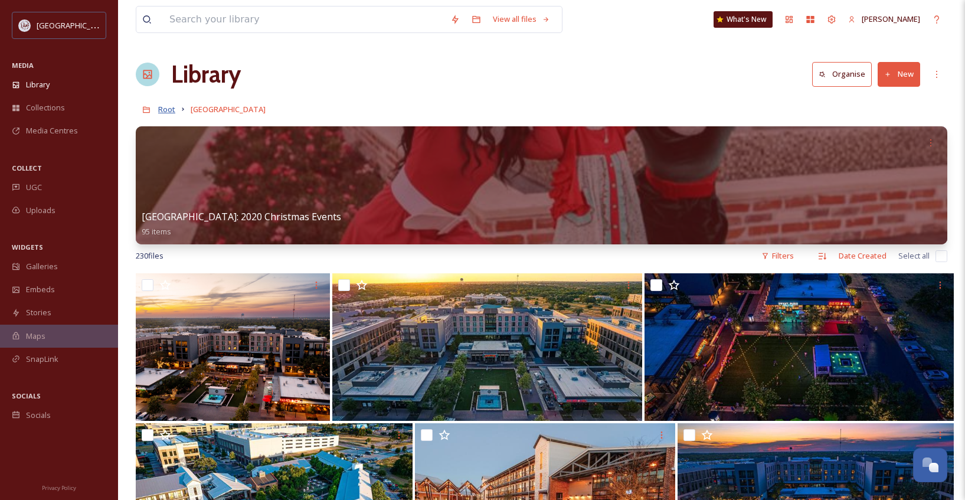
click at [165, 107] on span "Root" at bounding box center [166, 109] width 17 height 11
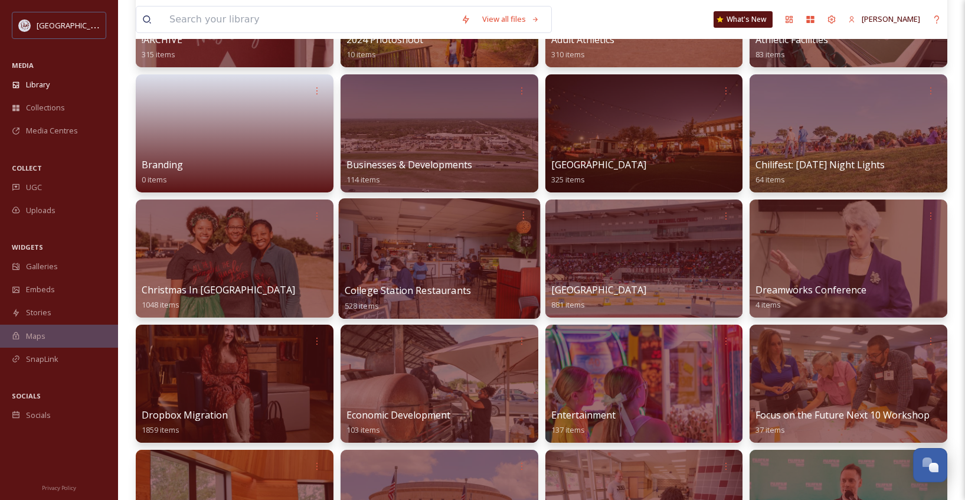
scroll to position [236, 0]
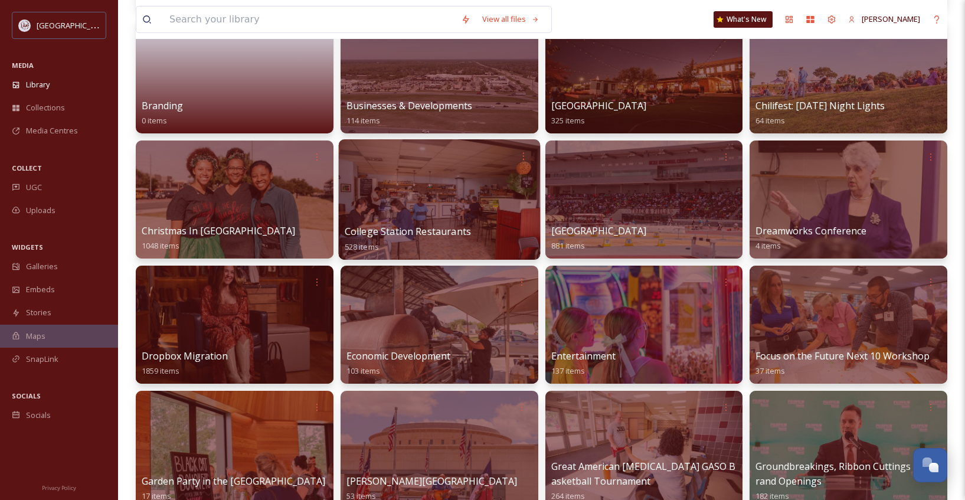
click at [434, 200] on div at bounding box center [438, 199] width 201 height 120
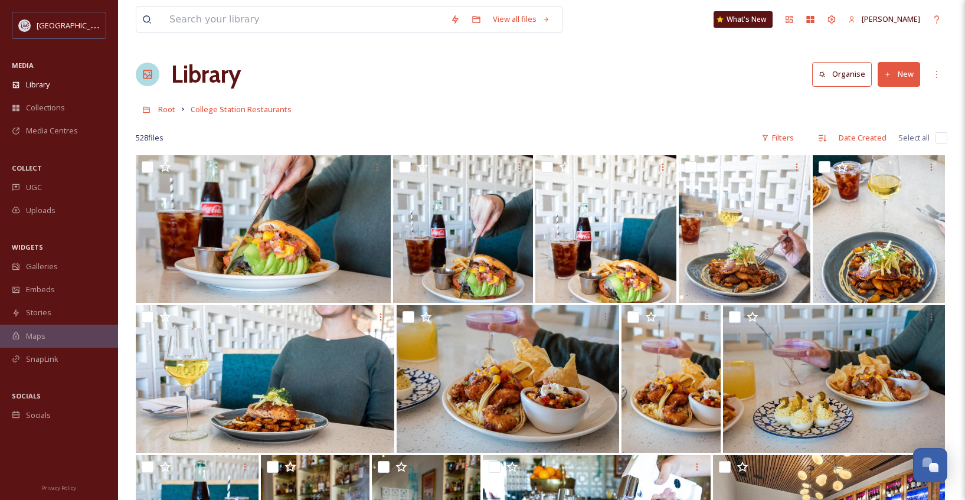
click at [898, 79] on button "New" at bounding box center [899, 74] width 43 height 24
click at [889, 102] on span "File Upload" at bounding box center [894, 101] width 39 height 11
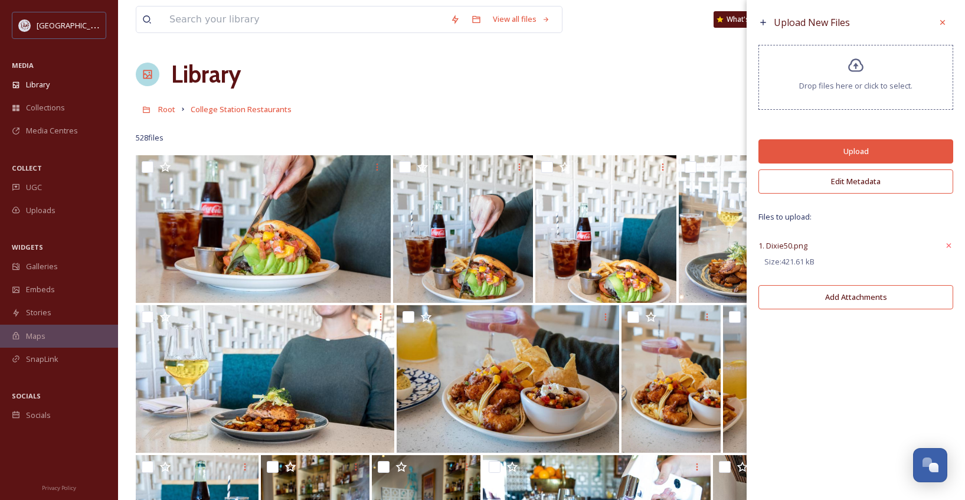
click at [854, 149] on button "Upload" at bounding box center [856, 151] width 195 height 24
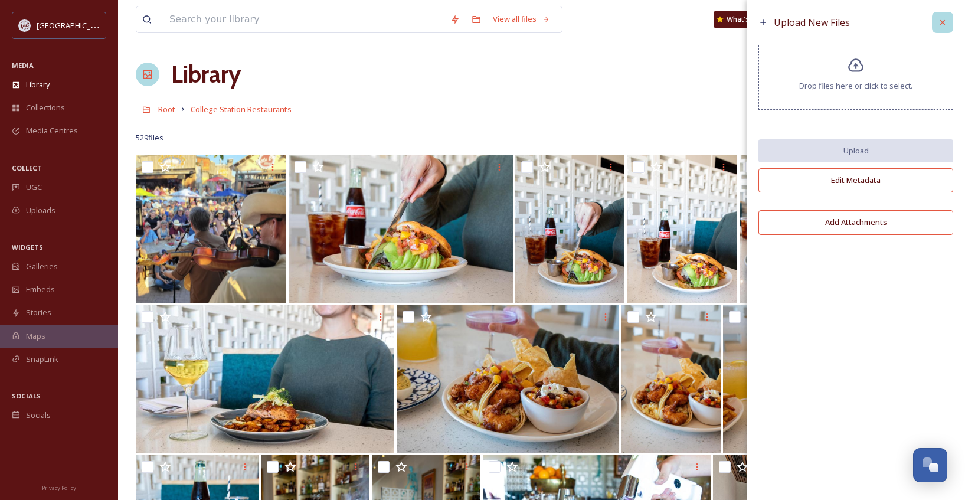
click at [937, 20] on div at bounding box center [942, 22] width 21 height 21
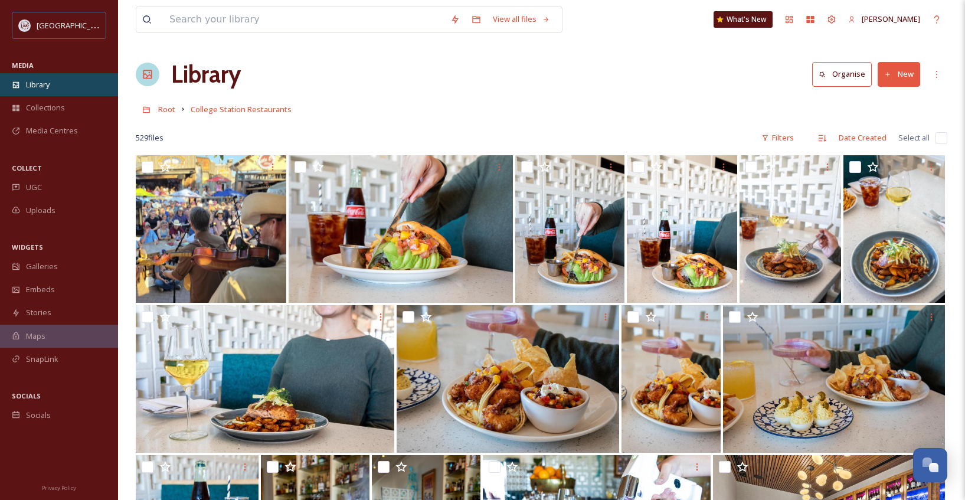
click at [37, 86] on span "Library" at bounding box center [38, 84] width 24 height 11
